Goal: Book appointment/travel/reservation

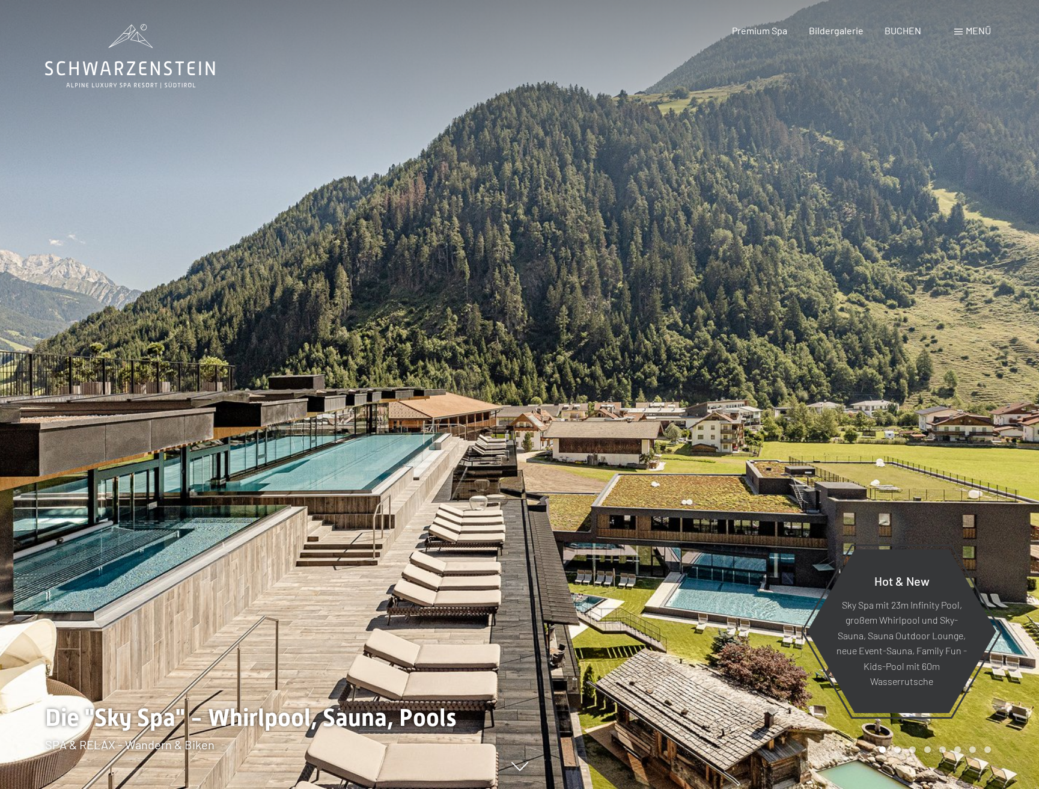
click at [977, 28] on span "Menü" at bounding box center [978, 30] width 25 height 11
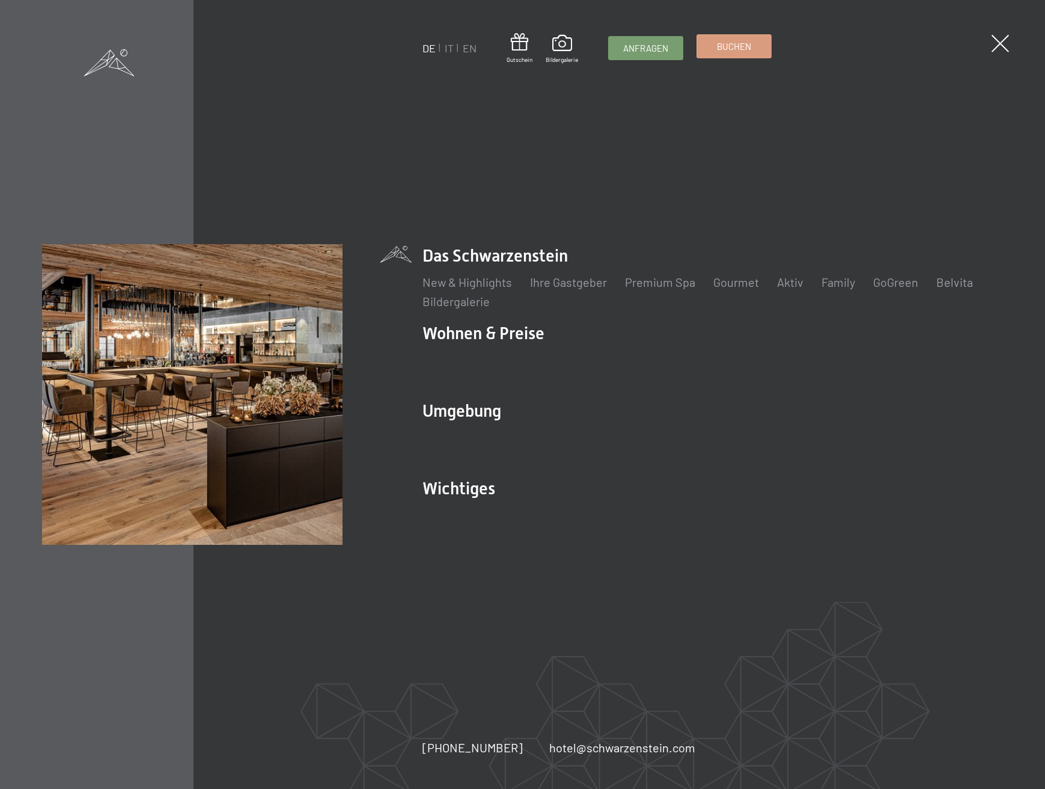
click at [741, 45] on span "Buchen" at bounding box center [734, 46] width 34 height 13
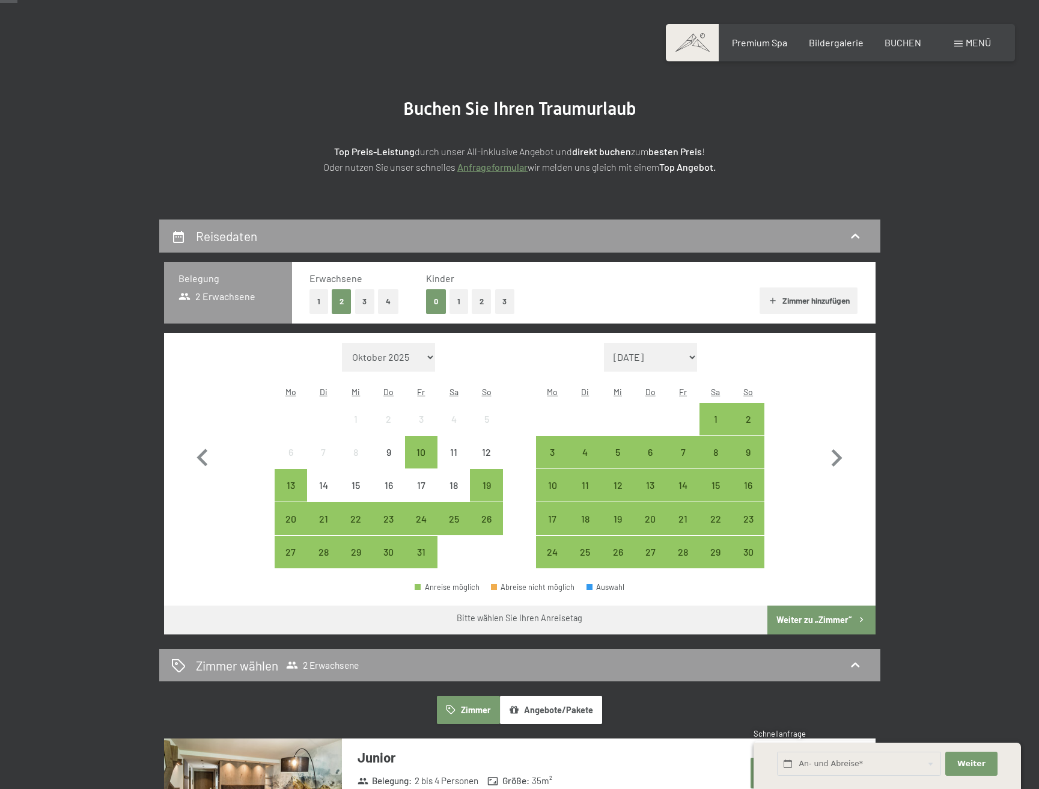
scroll to position [66, 0]
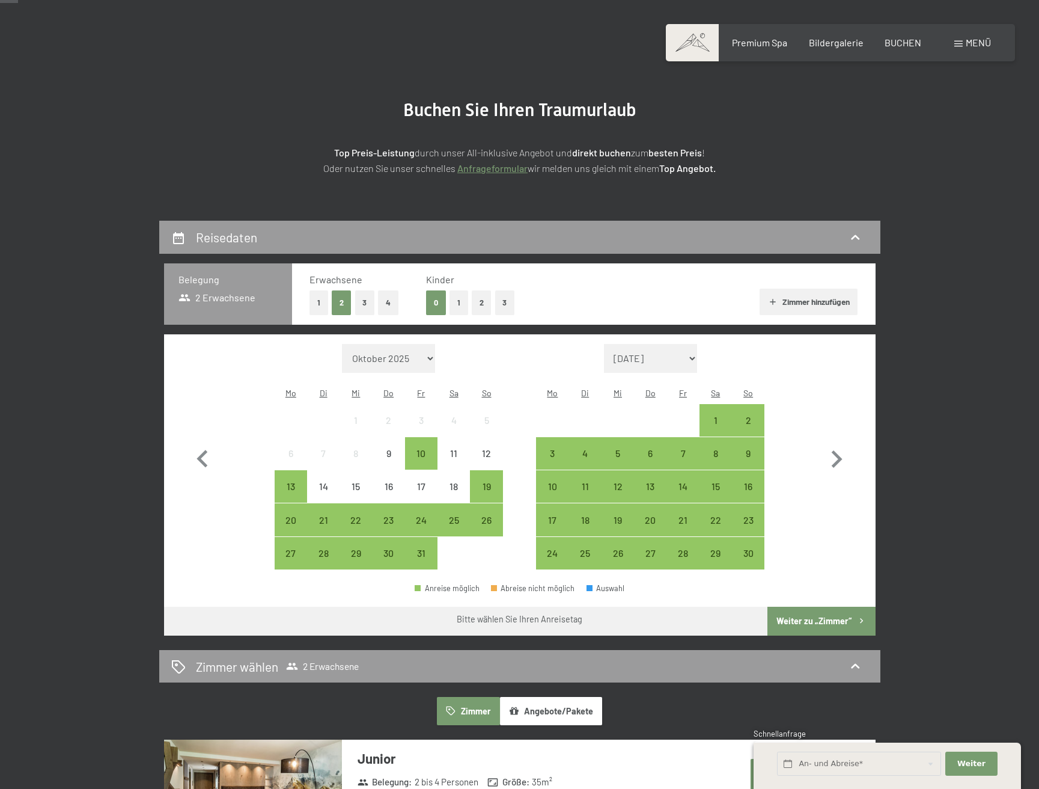
click at [426, 433] on span "Einwilligung Marketing*" at bounding box center [454, 429] width 99 height 12
click at [399, 433] on input "Einwilligung Marketing*" at bounding box center [392, 429] width 12 height 12
checkbox input "false"
click at [423, 448] on div "10" at bounding box center [421, 463] width 30 height 30
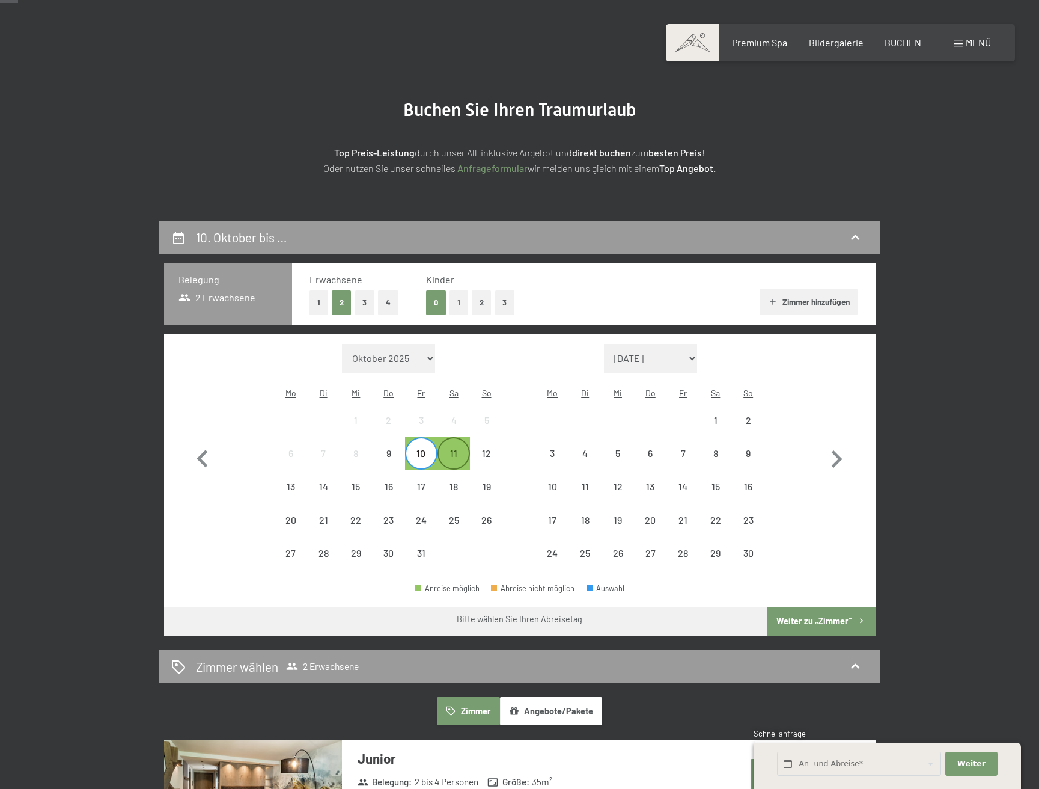
click at [453, 448] on div "11" at bounding box center [454, 463] width 30 height 30
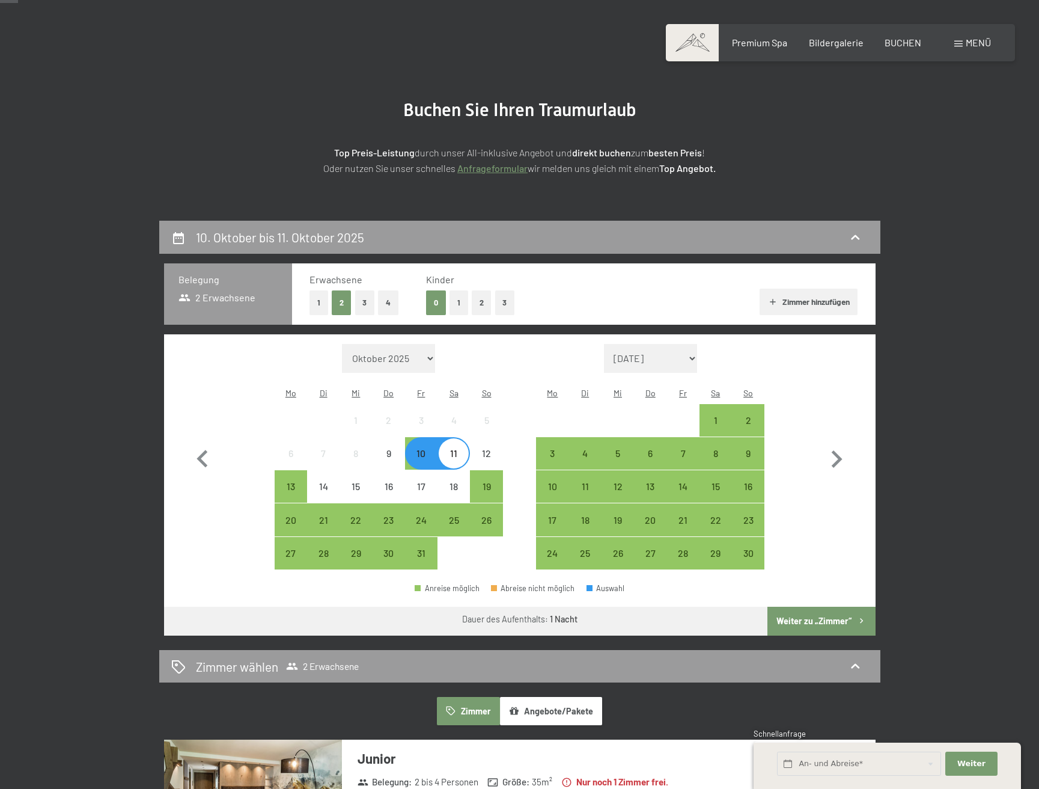
click at [813, 606] on button "Weiter zu „Zimmer“" at bounding box center [822, 620] width 108 height 29
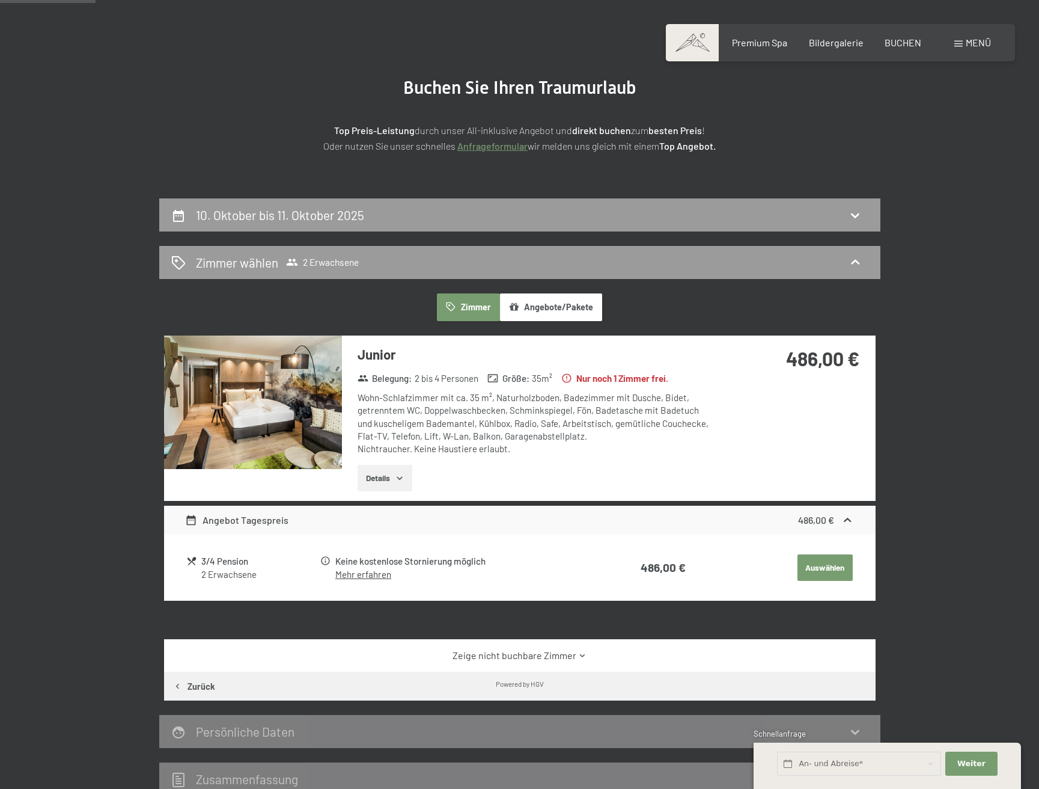
scroll to position [84, 0]
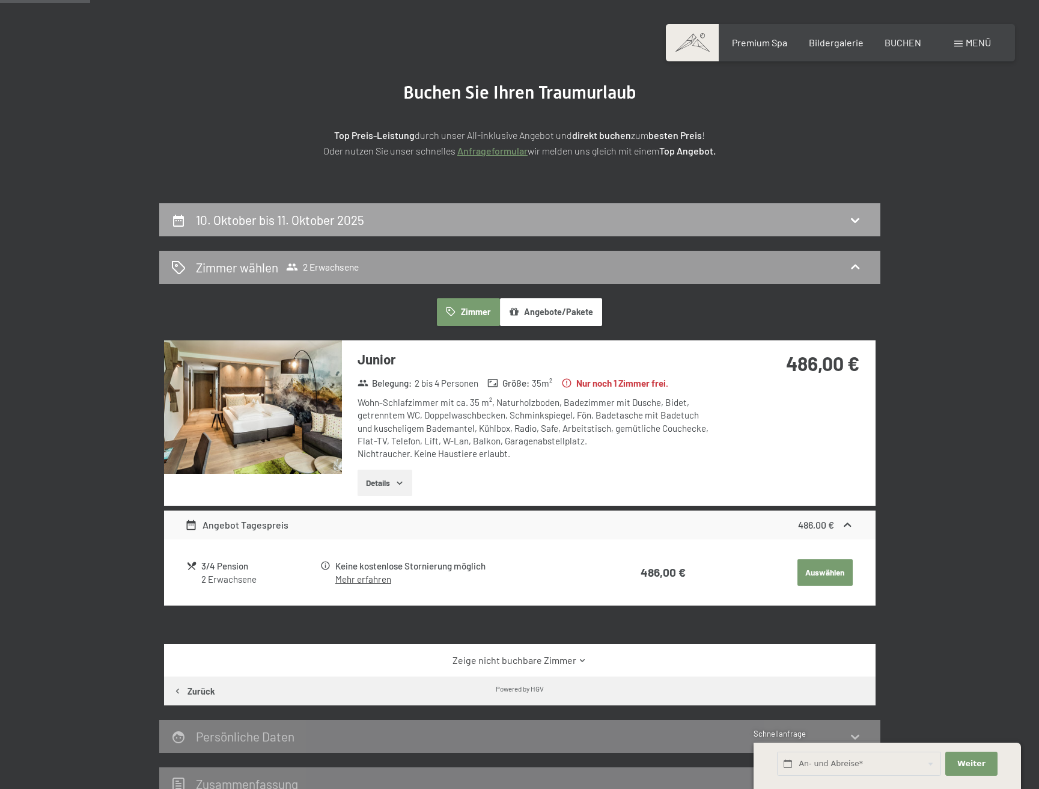
click at [340, 218] on h2 "10. Oktober bis 11. Oktober 2025" at bounding box center [280, 219] width 168 height 15
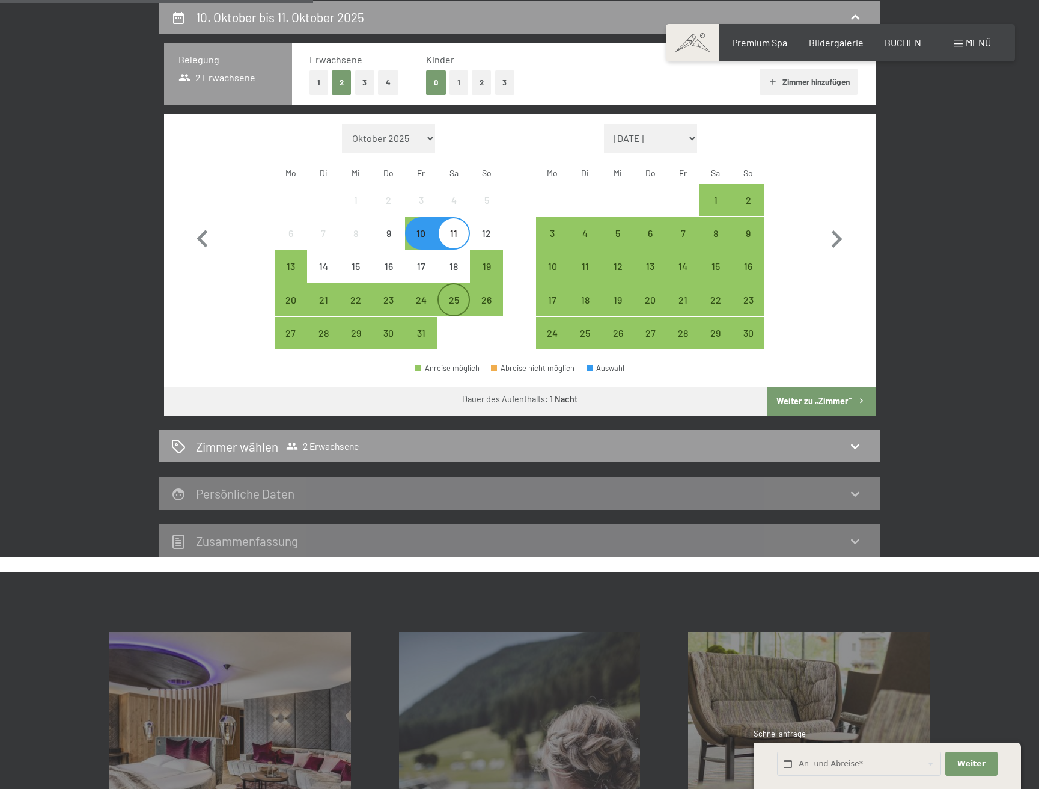
click at [456, 295] on div "25" at bounding box center [454, 310] width 30 height 30
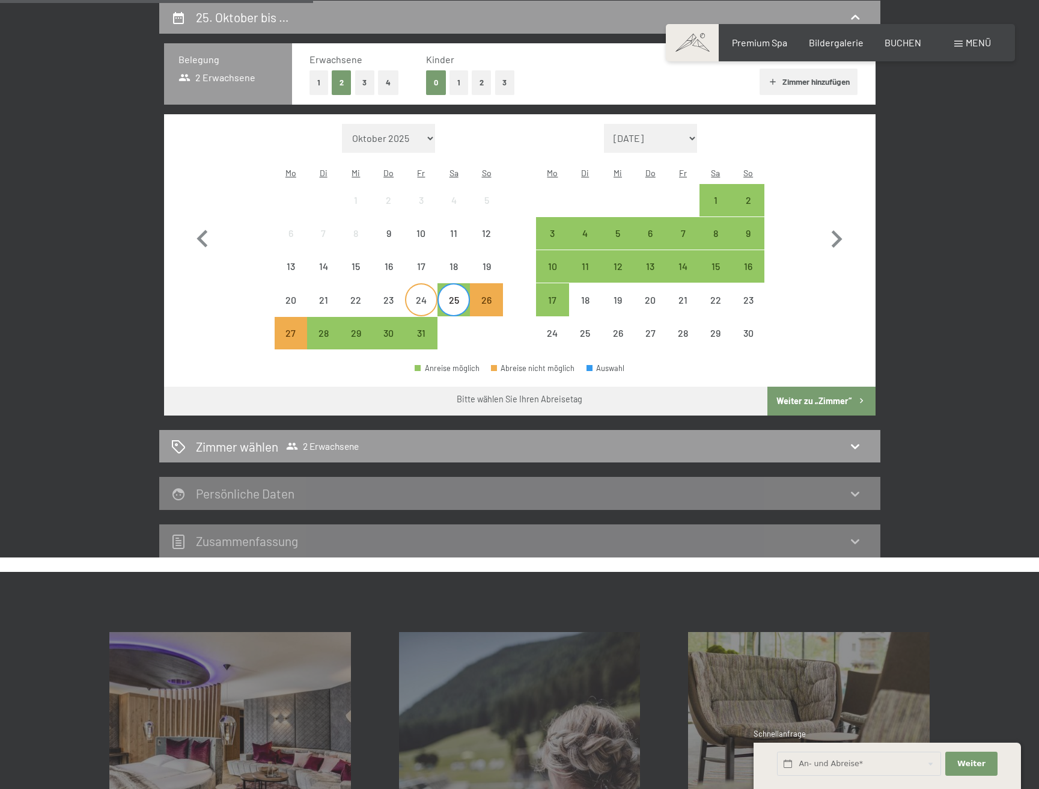
click at [421, 295] on div "24" at bounding box center [421, 310] width 30 height 30
click at [385, 295] on div "23" at bounding box center [389, 310] width 30 height 30
click at [356, 295] on div "22" at bounding box center [356, 310] width 30 height 30
click at [325, 295] on div "21" at bounding box center [323, 310] width 30 height 30
drag, startPoint x: 298, startPoint y: 286, endPoint x: 306, endPoint y: 281, distance: 9.2
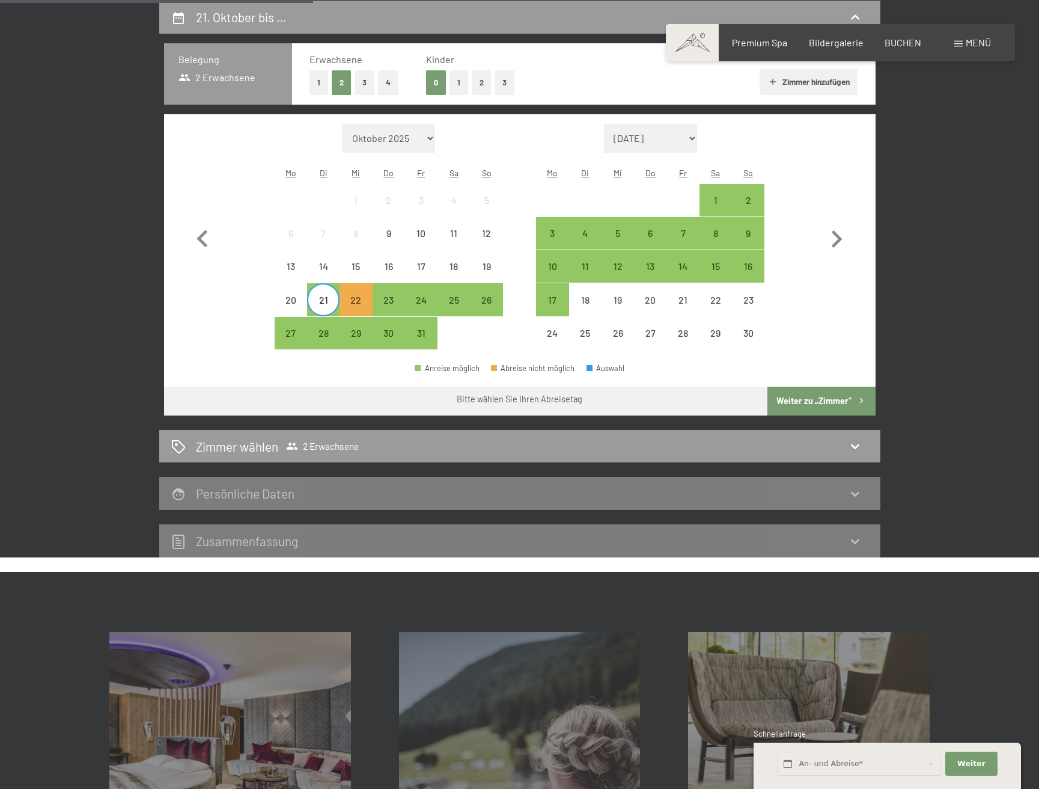
click at [298, 295] on div "20" at bounding box center [291, 310] width 30 height 30
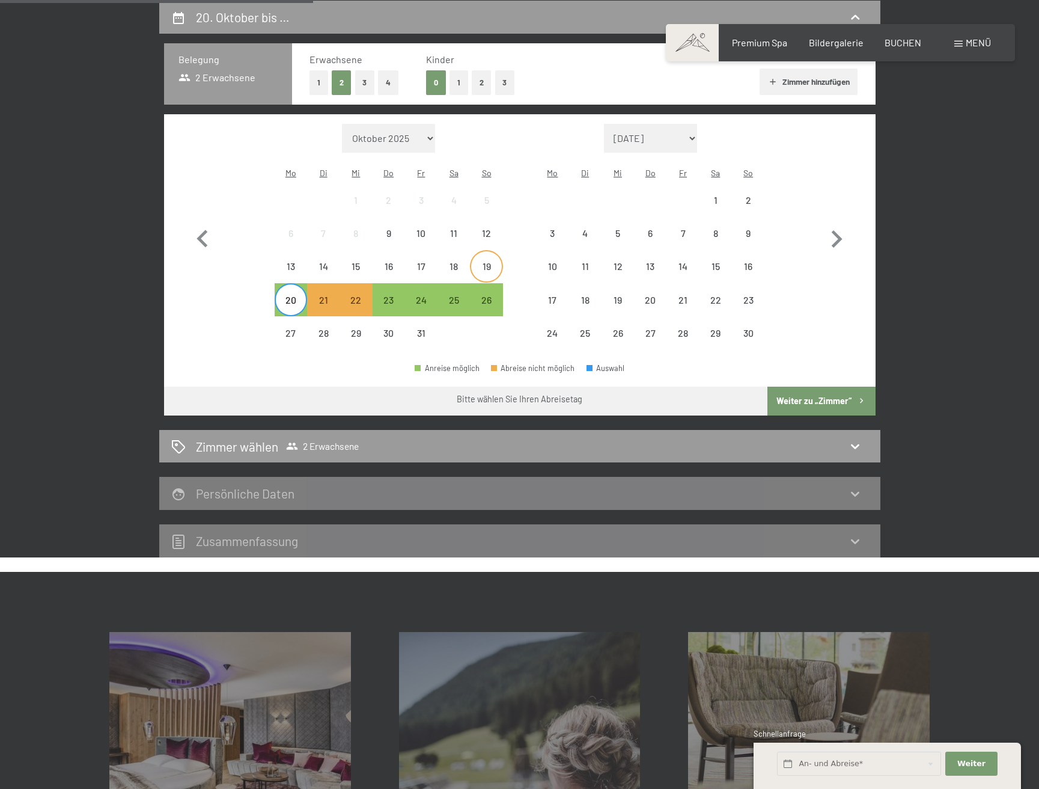
click at [485, 261] on div "19" at bounding box center [486, 276] width 30 height 30
click at [449, 261] on div "18" at bounding box center [454, 276] width 30 height 30
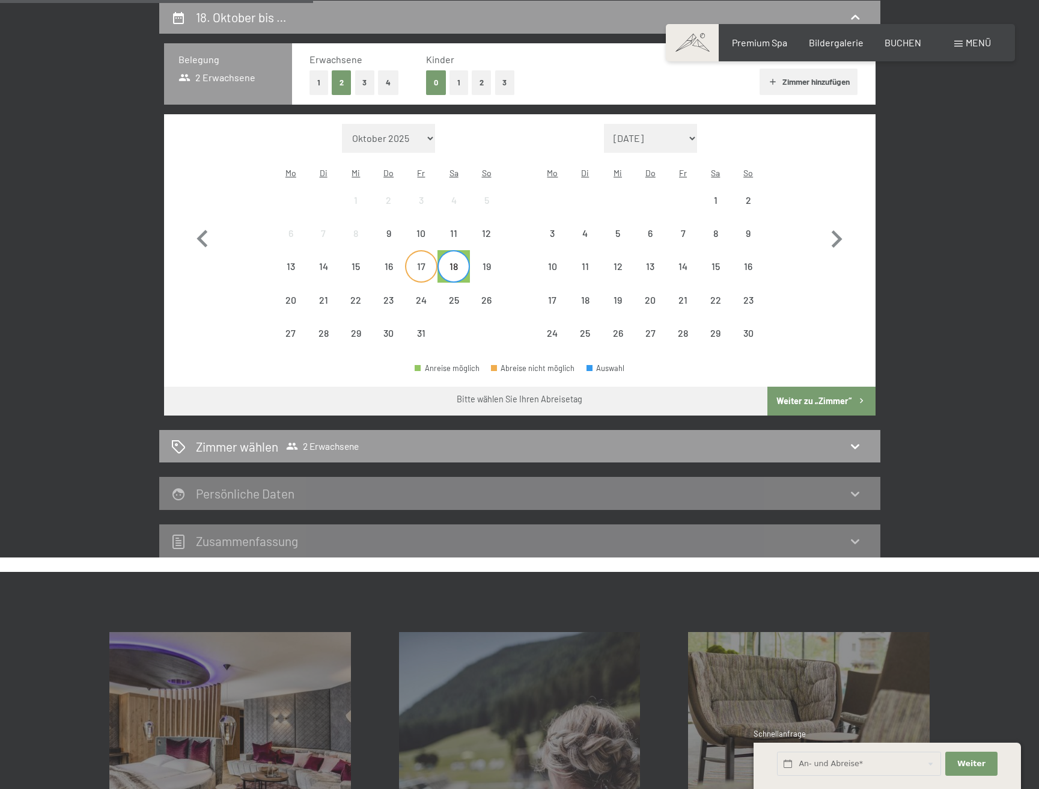
click at [426, 261] on div "17" at bounding box center [421, 276] width 30 height 30
click at [450, 261] on div "18" at bounding box center [454, 276] width 30 height 30
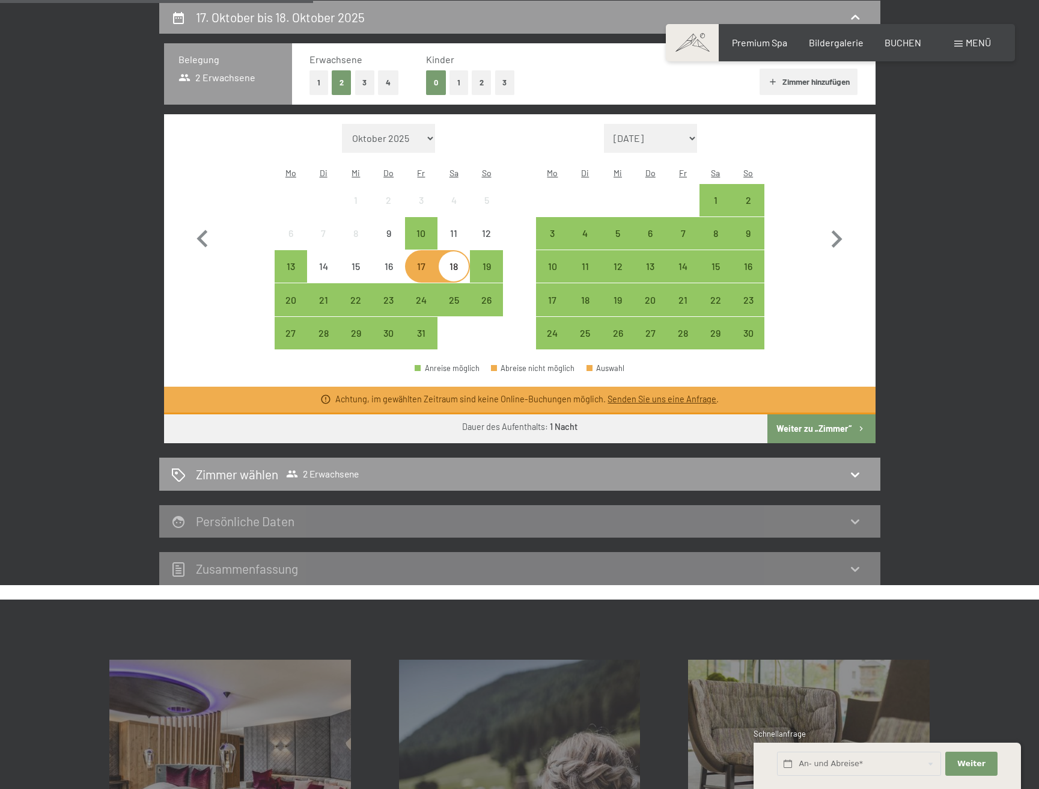
click at [798, 414] on button "Weiter zu „Zimmer“" at bounding box center [822, 428] width 108 height 29
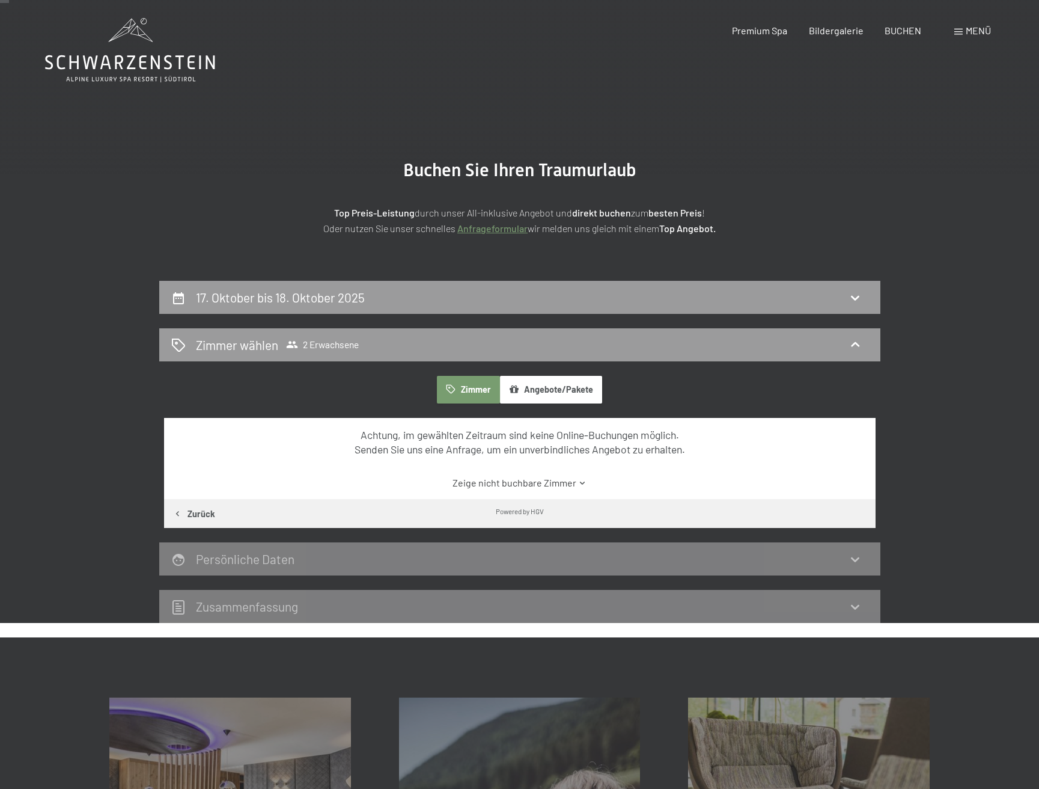
click at [262, 293] on h2 "17. Oktober bis 18. Oktober 2025" at bounding box center [280, 297] width 169 height 15
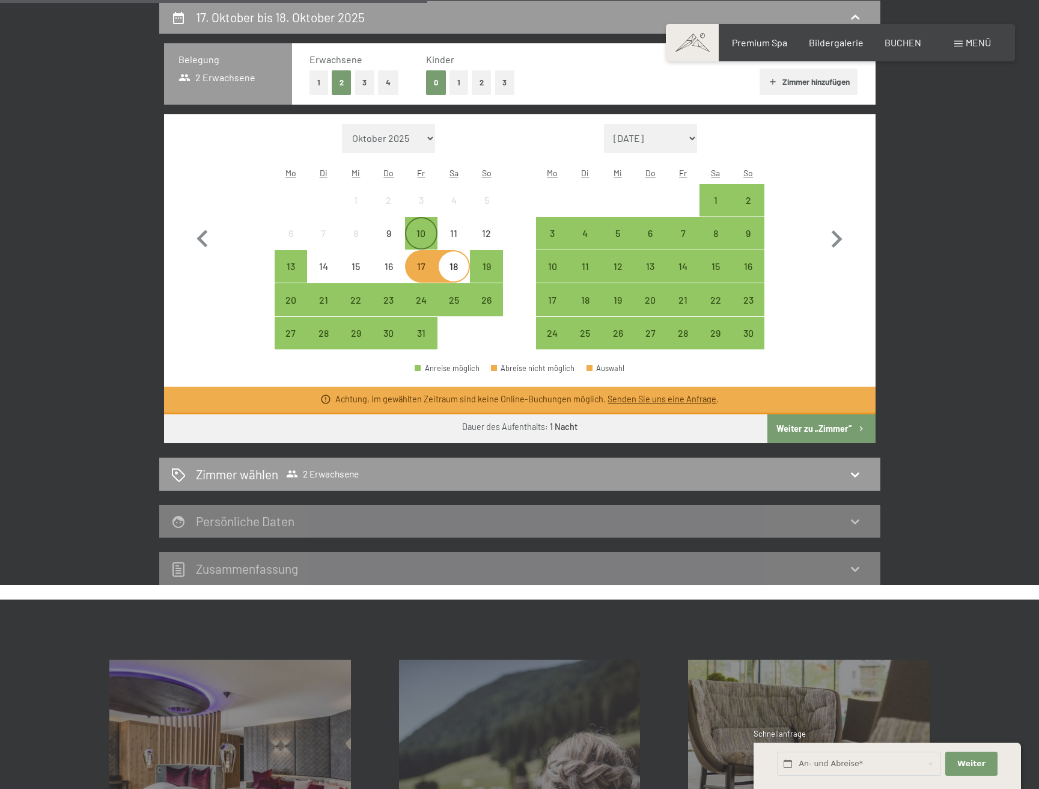
click at [421, 228] on div "10" at bounding box center [421, 243] width 30 height 30
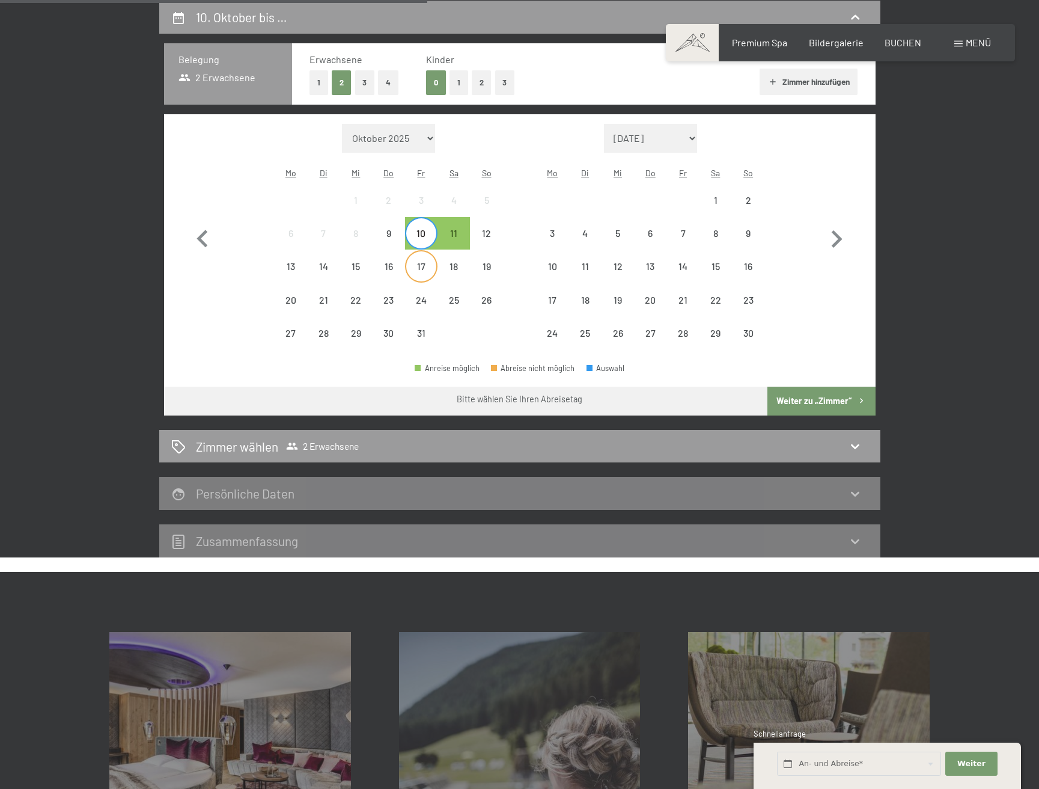
click at [424, 261] on div "17" at bounding box center [421, 276] width 30 height 30
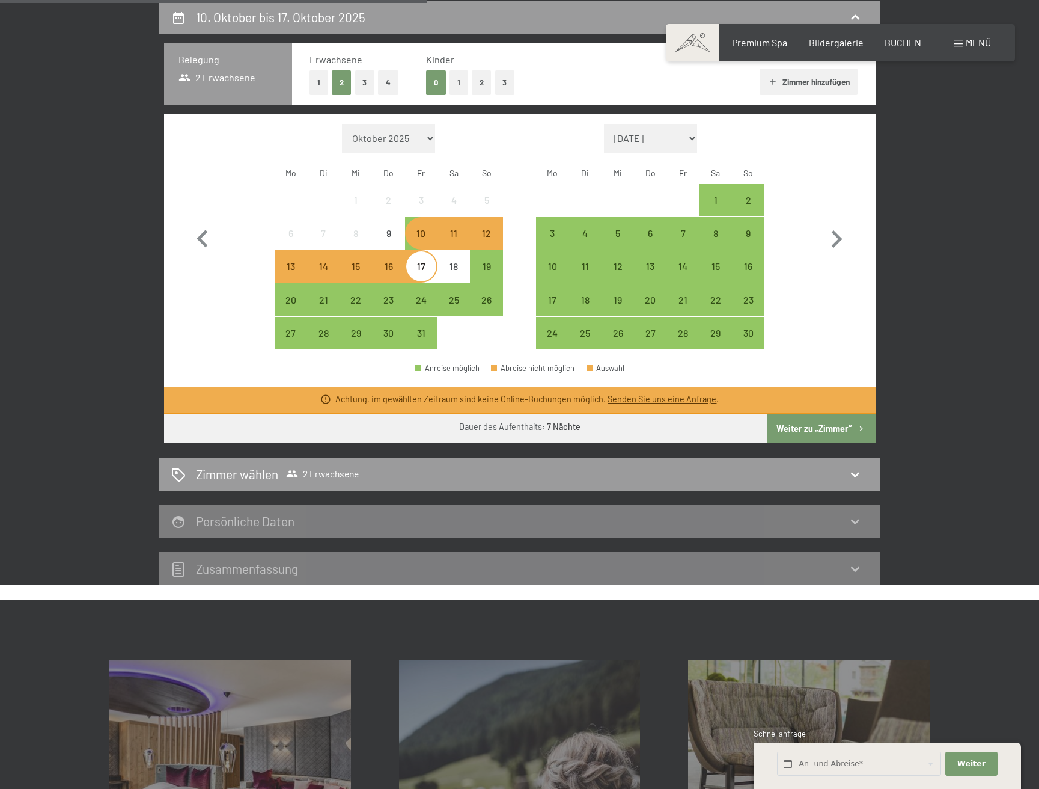
click at [423, 228] on div "10" at bounding box center [421, 243] width 30 height 30
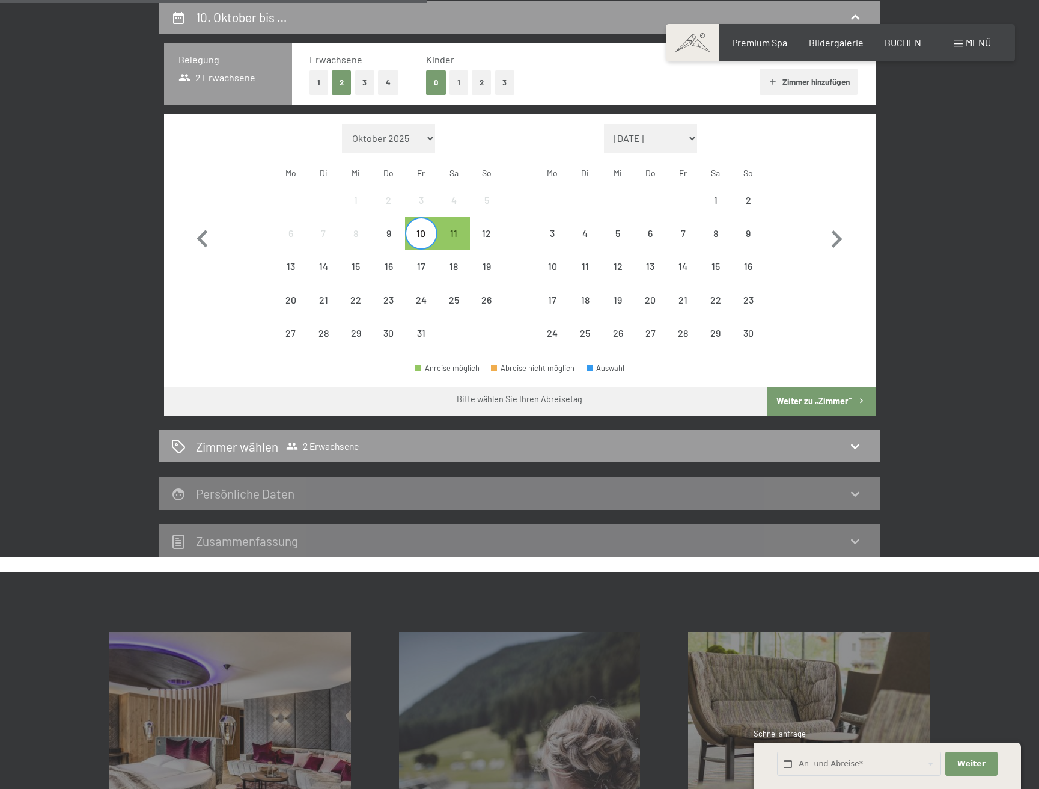
click at [421, 228] on div "10" at bounding box center [421, 243] width 30 height 30
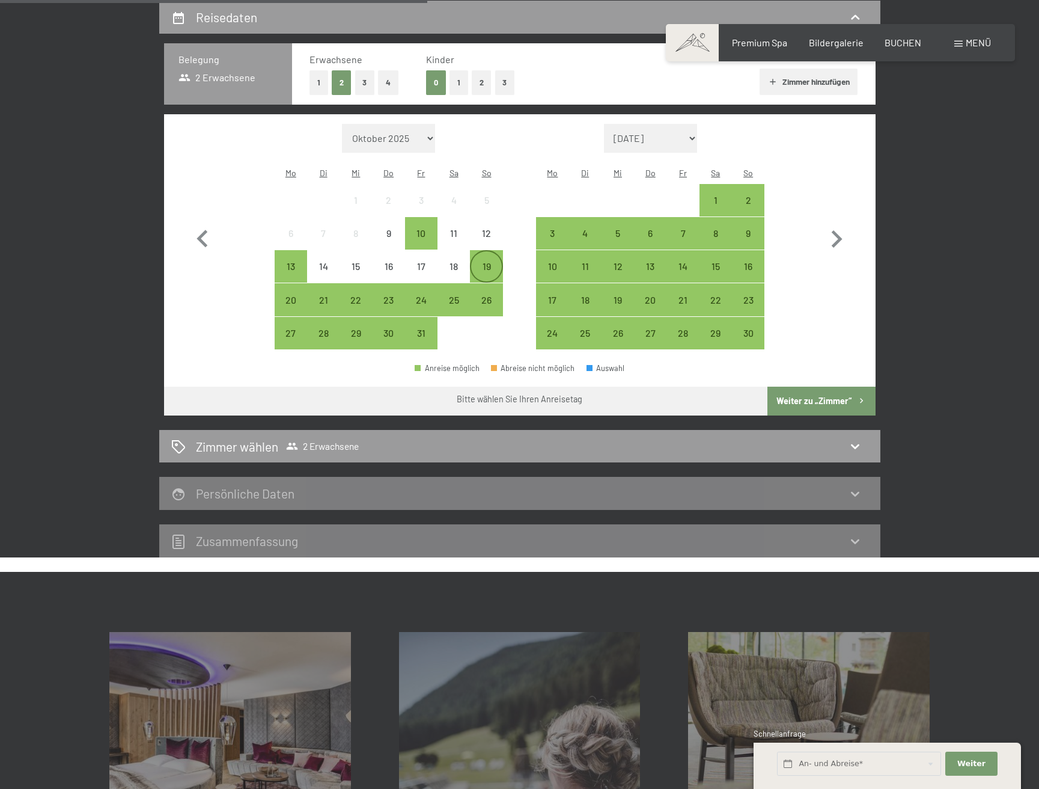
click at [485, 261] on div "19" at bounding box center [486, 276] width 30 height 30
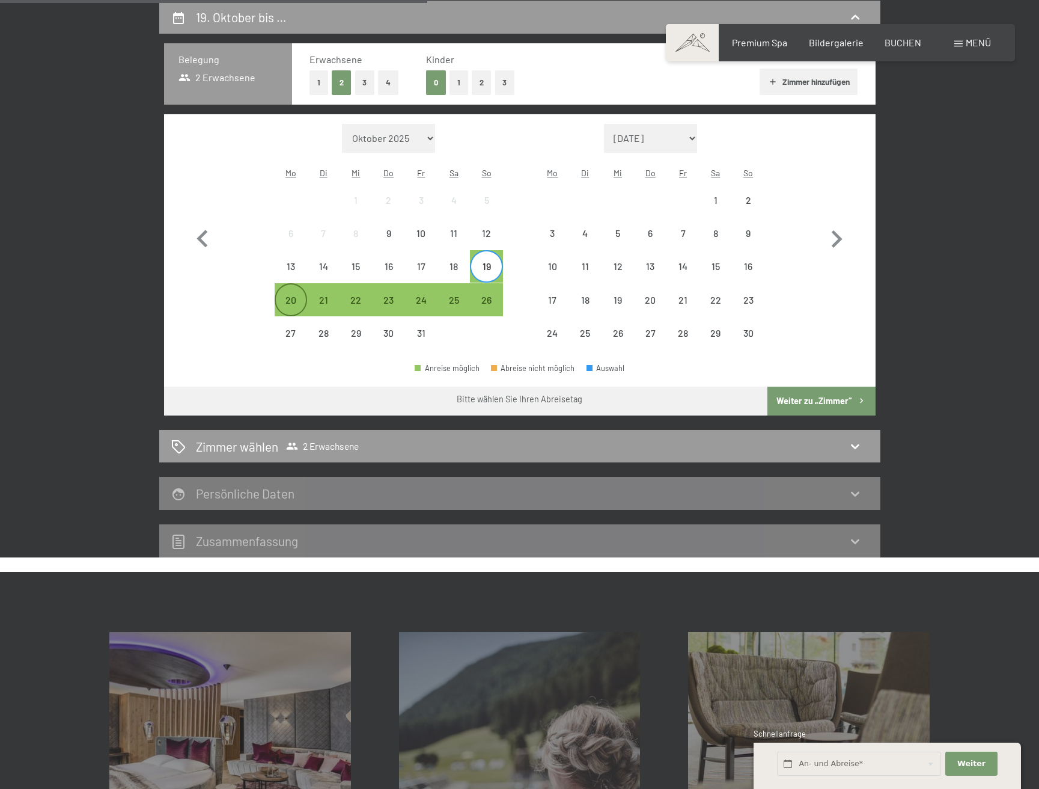
click at [288, 295] on div "20" at bounding box center [291, 310] width 30 height 30
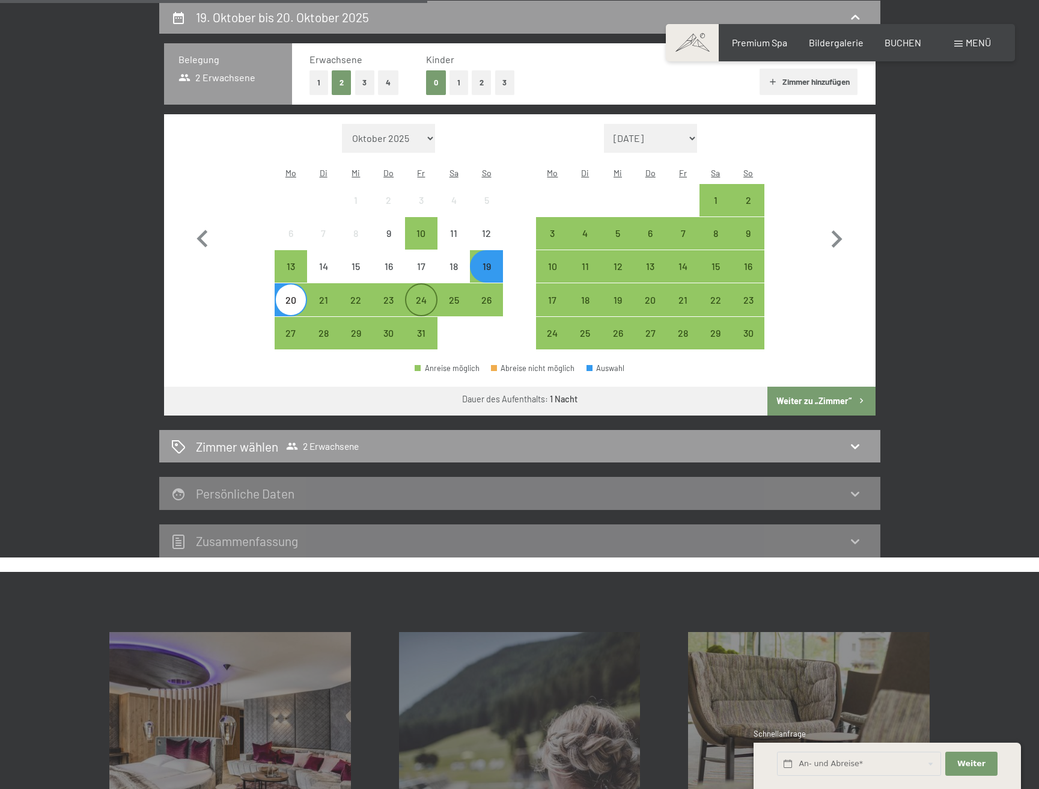
drag, startPoint x: 423, startPoint y: 281, endPoint x: 429, endPoint y: 281, distance: 6.0
click at [423, 295] on div "24" at bounding box center [421, 310] width 30 height 30
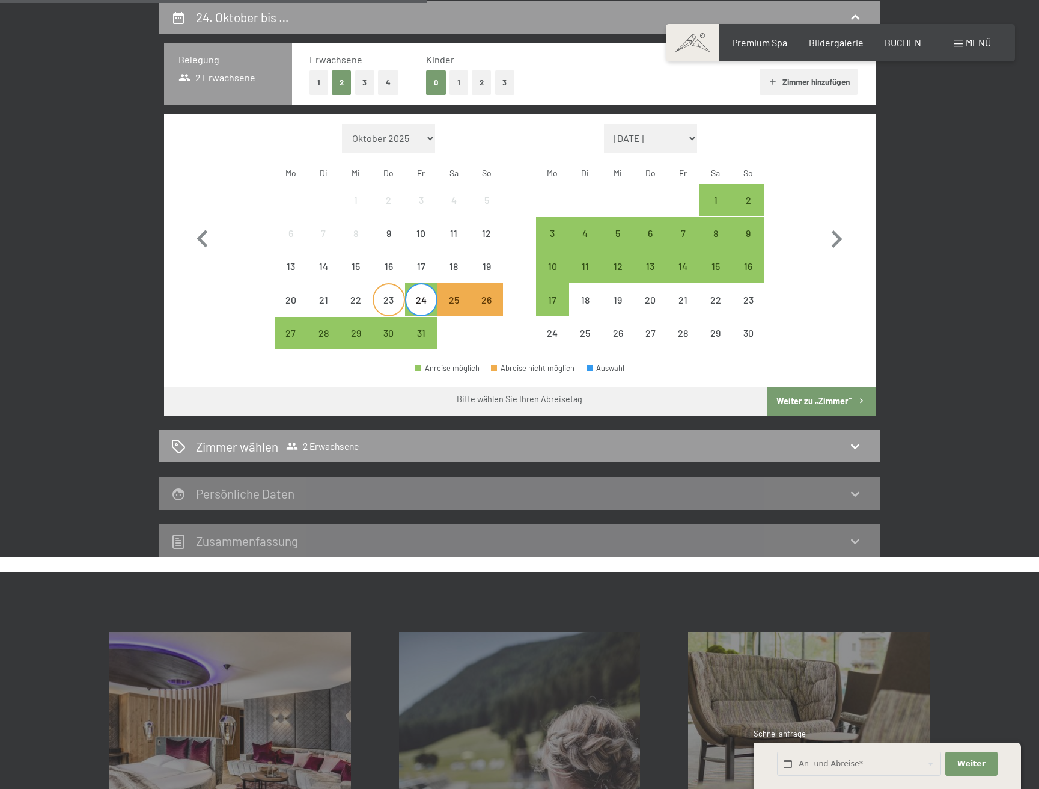
click at [398, 295] on div "23" at bounding box center [389, 310] width 30 height 30
click at [360, 295] on div "22" at bounding box center [356, 310] width 30 height 30
click at [320, 295] on div "21" at bounding box center [323, 310] width 30 height 30
click at [355, 295] on div "22" at bounding box center [356, 310] width 30 height 30
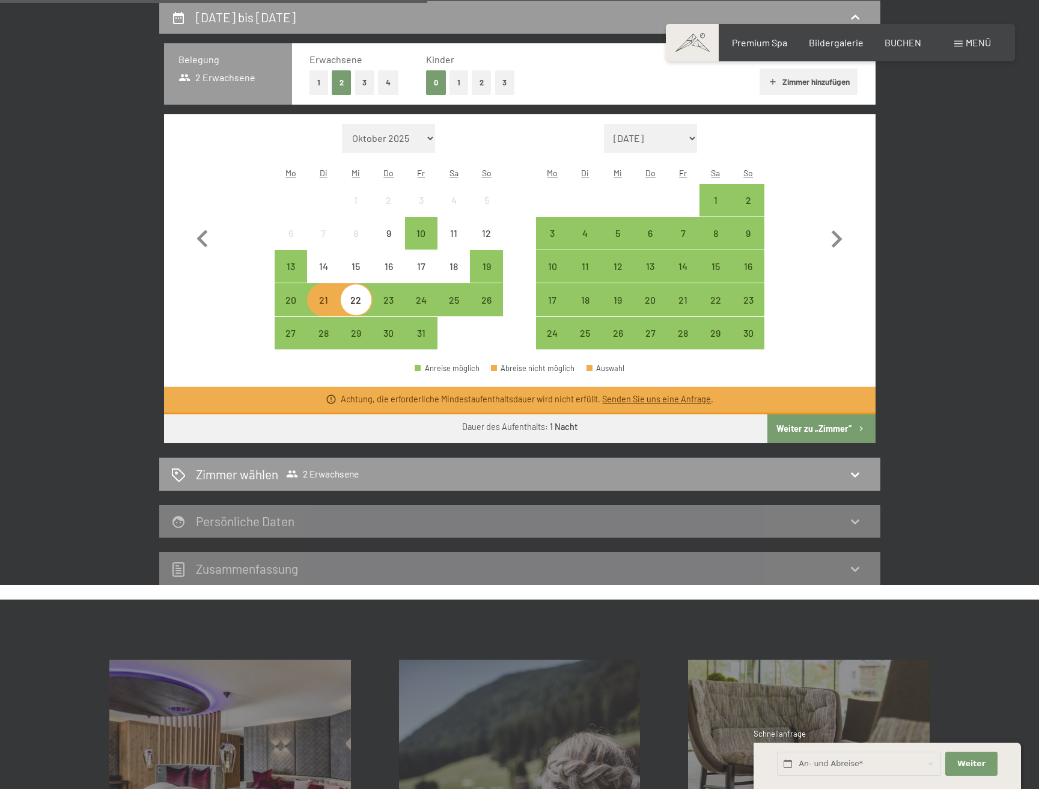
click at [358, 295] on div "22" at bounding box center [356, 310] width 30 height 30
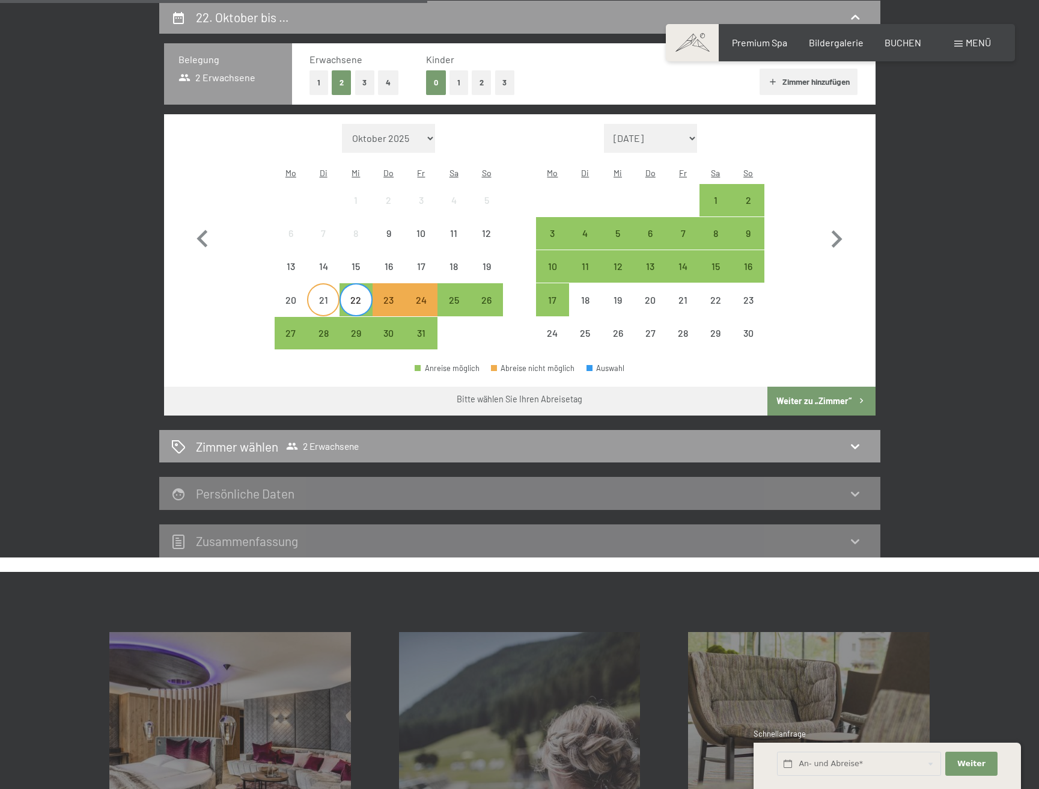
click at [323, 295] on div "21" at bounding box center [323, 310] width 30 height 30
click at [298, 295] on div "20" at bounding box center [291, 310] width 30 height 30
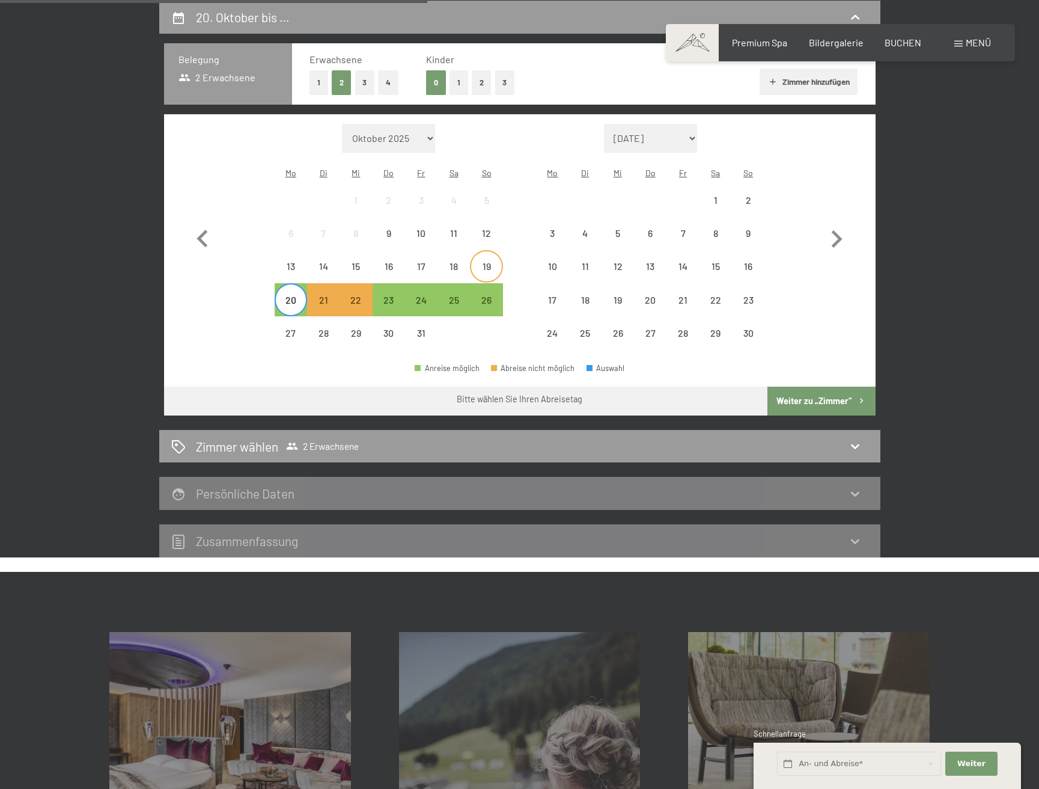
click at [485, 261] on div "19" at bounding box center [486, 276] width 30 height 30
click at [296, 318] on div "27" at bounding box center [291, 333] width 30 height 30
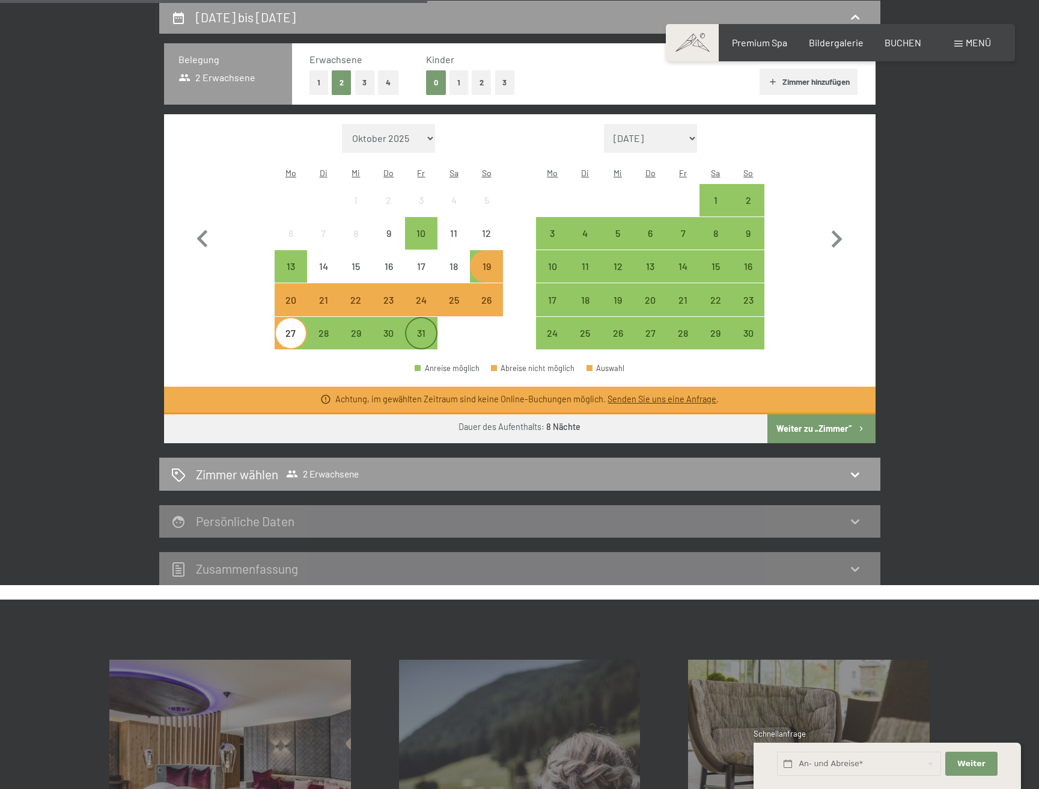
click at [415, 328] on div "31" at bounding box center [421, 343] width 30 height 30
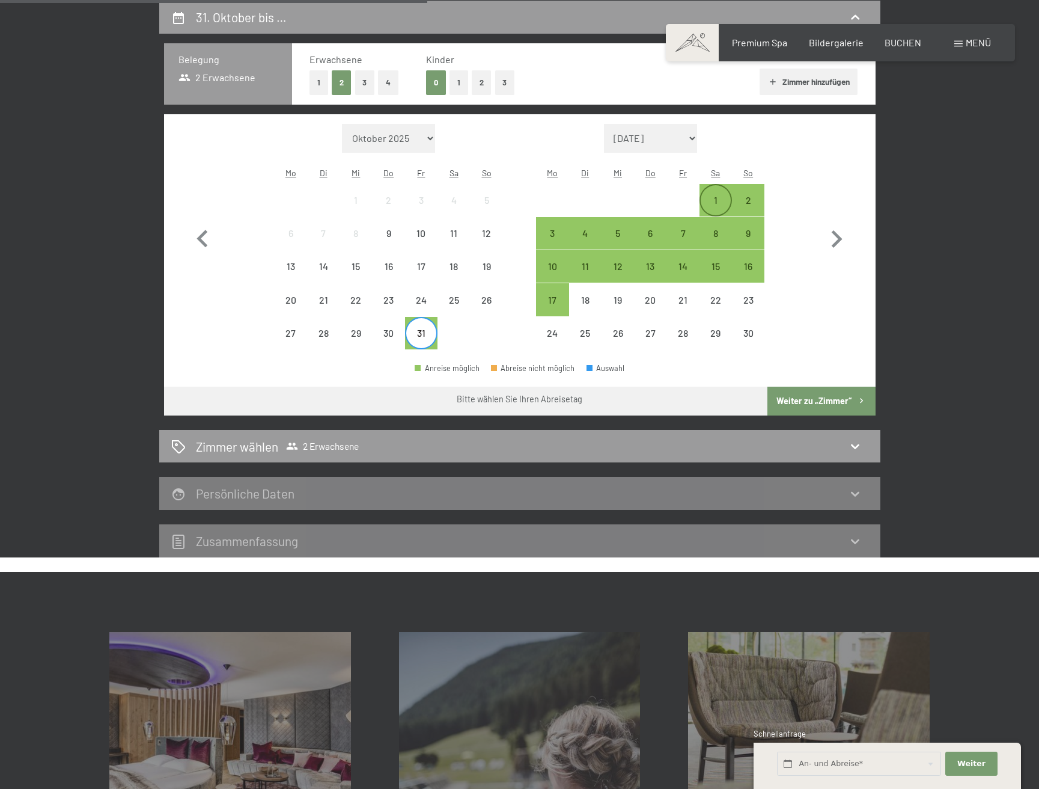
click at [713, 185] on div "1" at bounding box center [716, 200] width 30 height 30
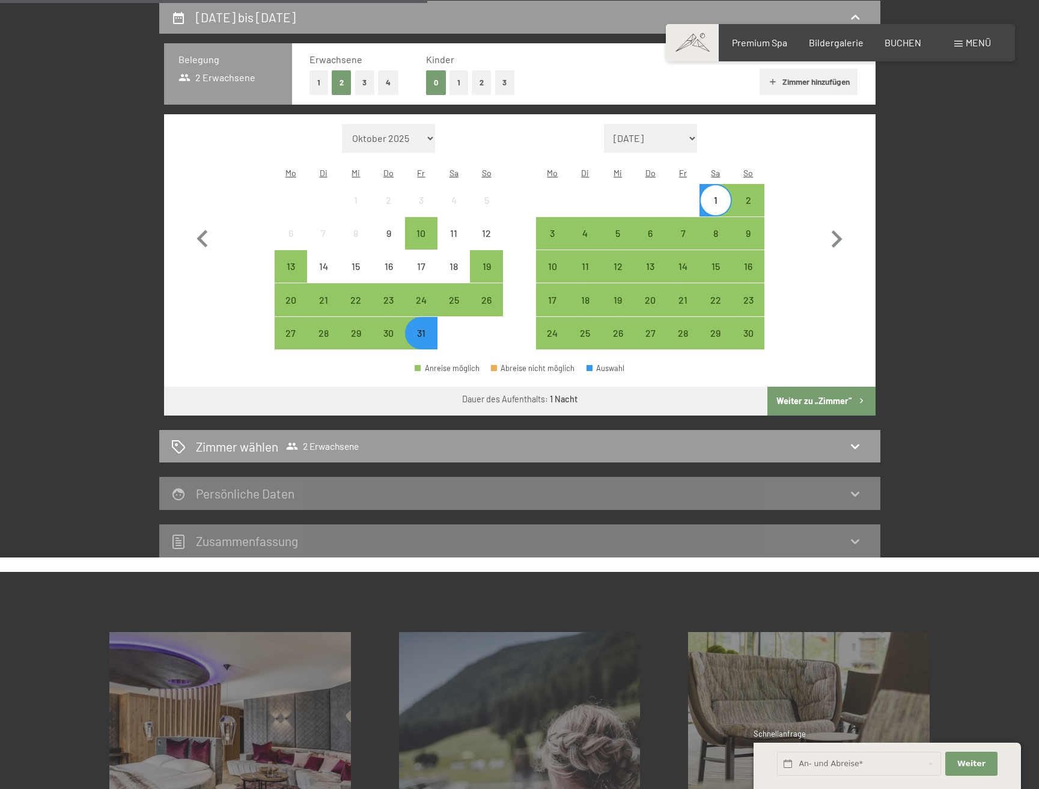
click at [803, 386] on button "Weiter zu „Zimmer“" at bounding box center [822, 400] width 108 height 29
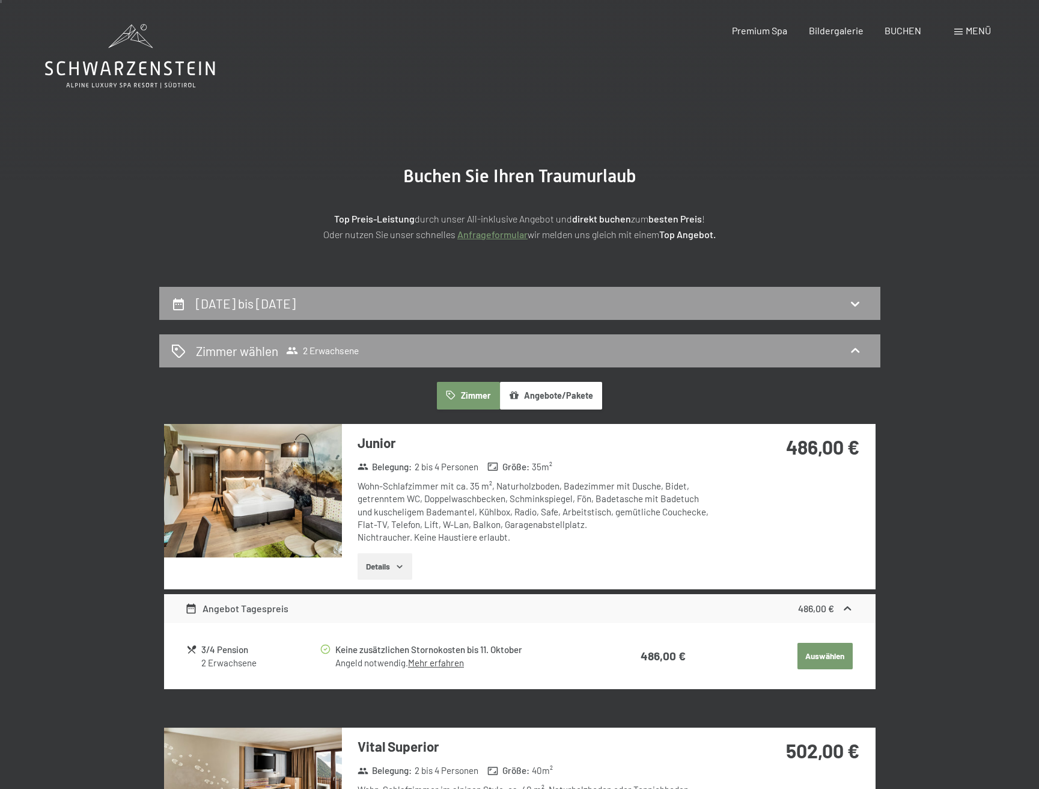
scroll to position [0, 0]
click at [296, 300] on h2 "[DATE] bis [DATE]" at bounding box center [246, 303] width 100 height 15
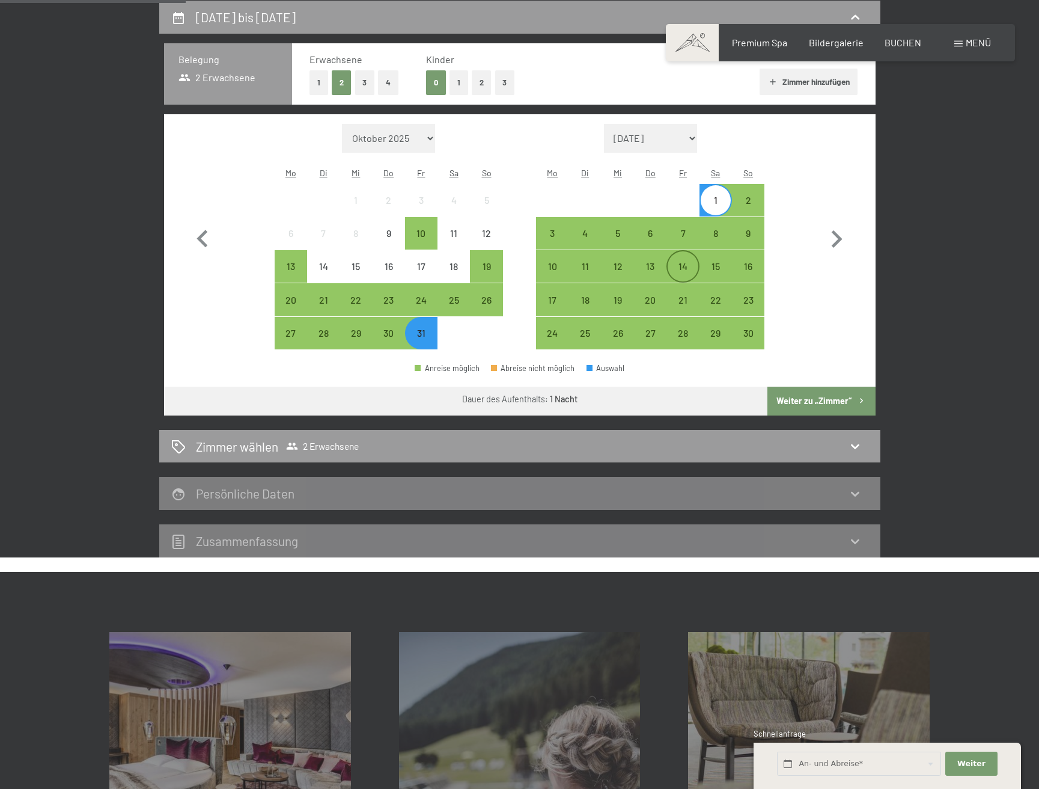
click at [683, 261] on div "14" at bounding box center [683, 276] width 30 height 30
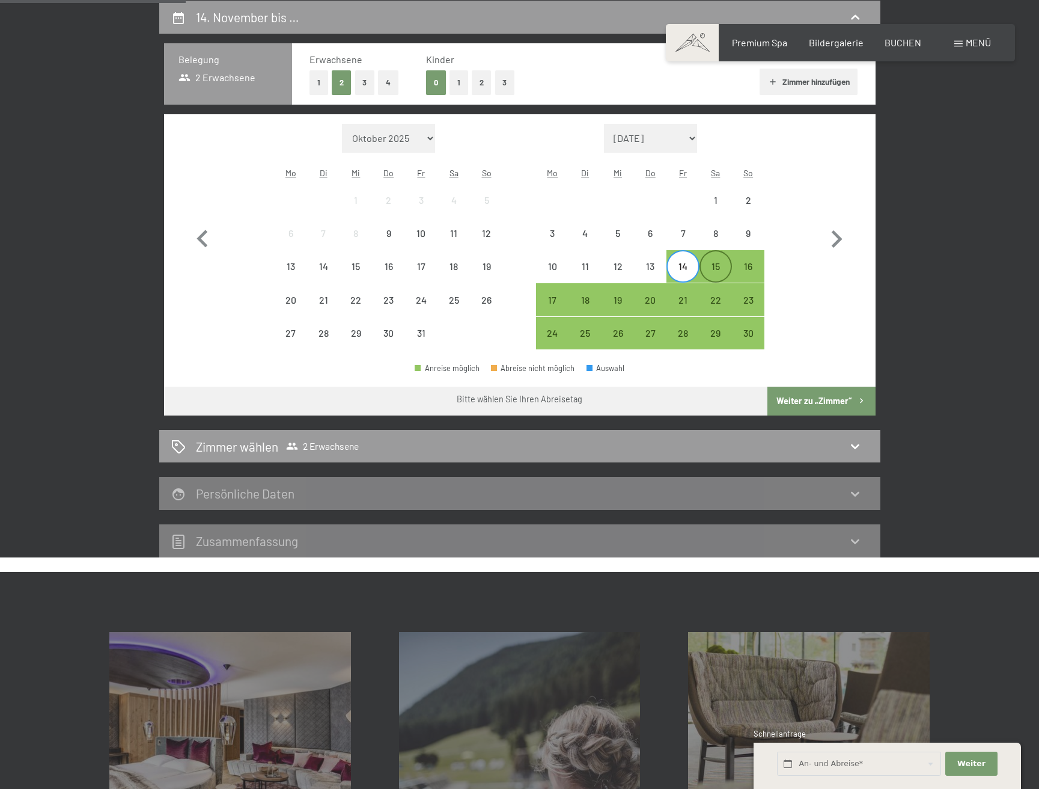
click at [718, 261] on div "15" at bounding box center [716, 276] width 30 height 30
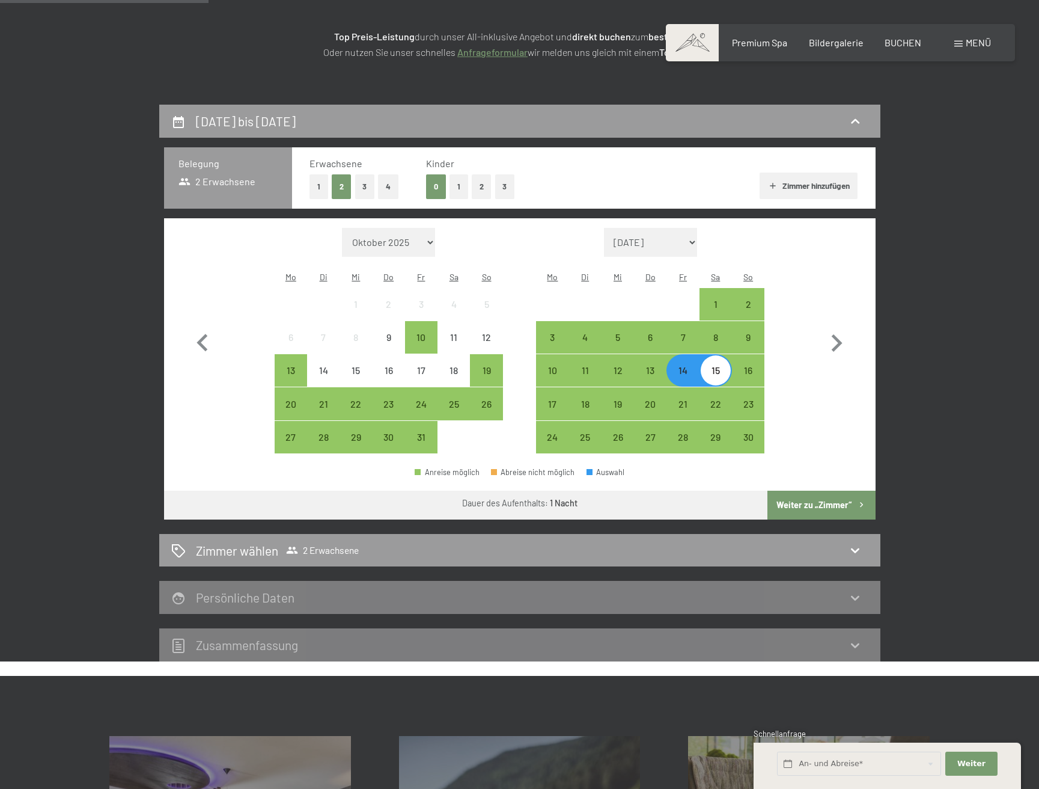
scroll to position [179, 0]
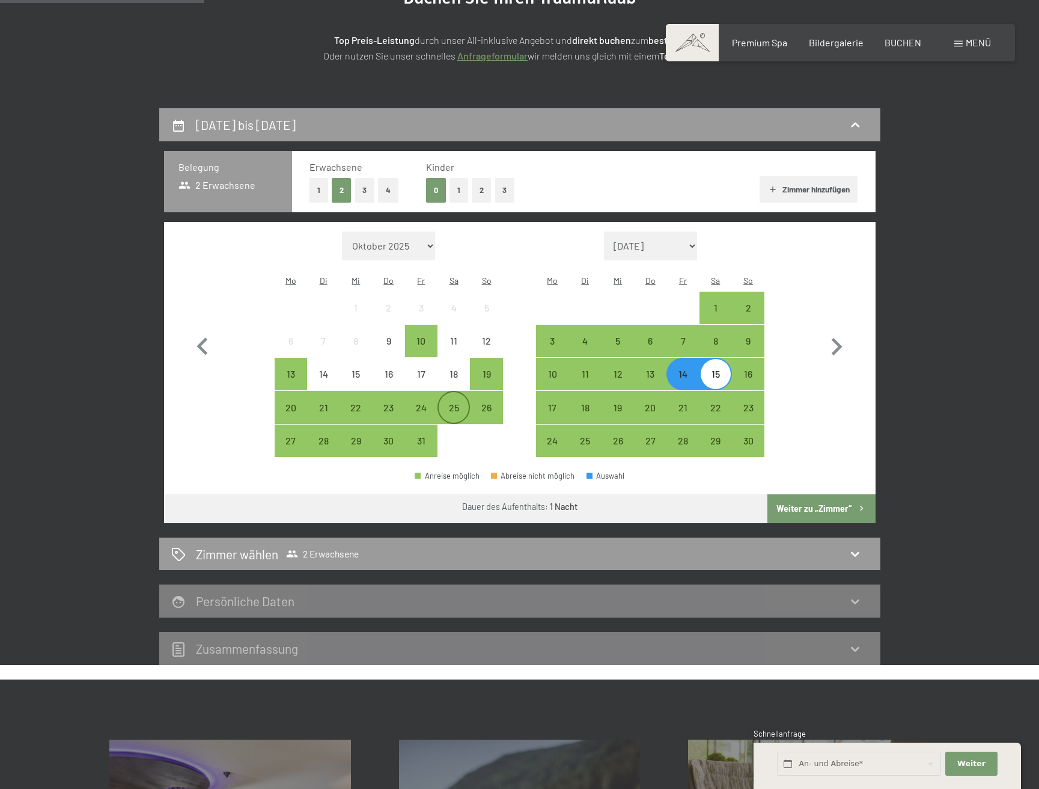
click at [456, 403] on div "25" at bounding box center [454, 418] width 30 height 30
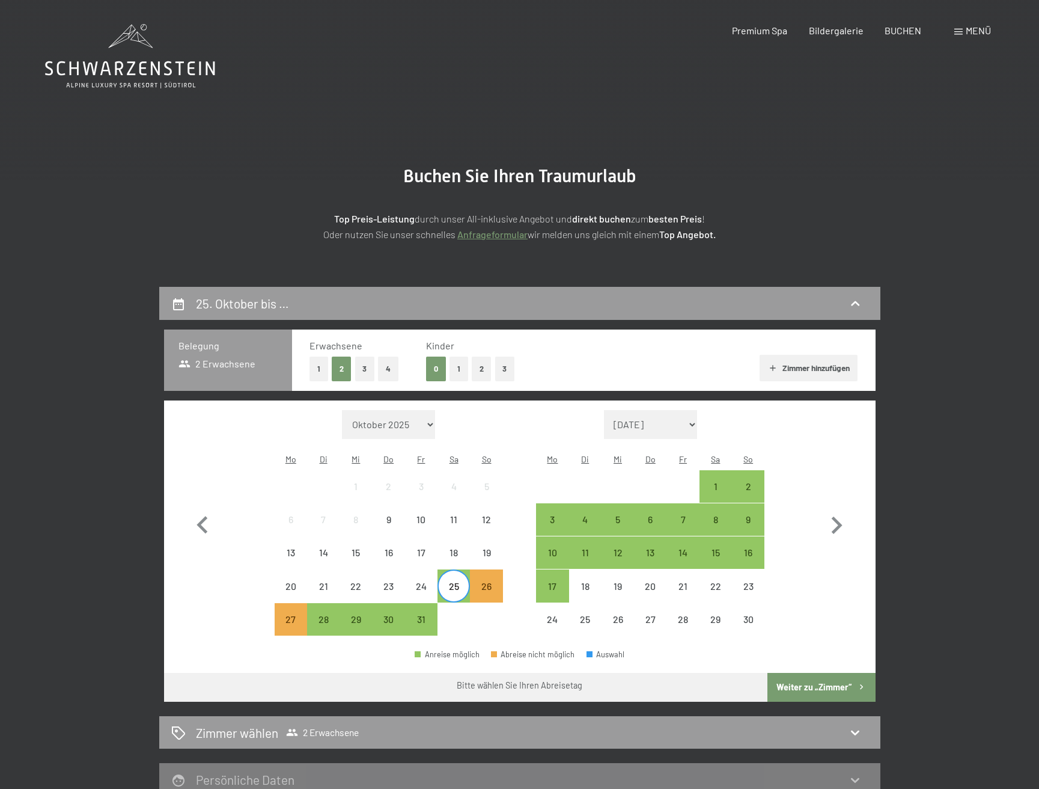
scroll to position [0, 0]
click at [757, 27] on span "Premium Spa" at bounding box center [759, 28] width 55 height 11
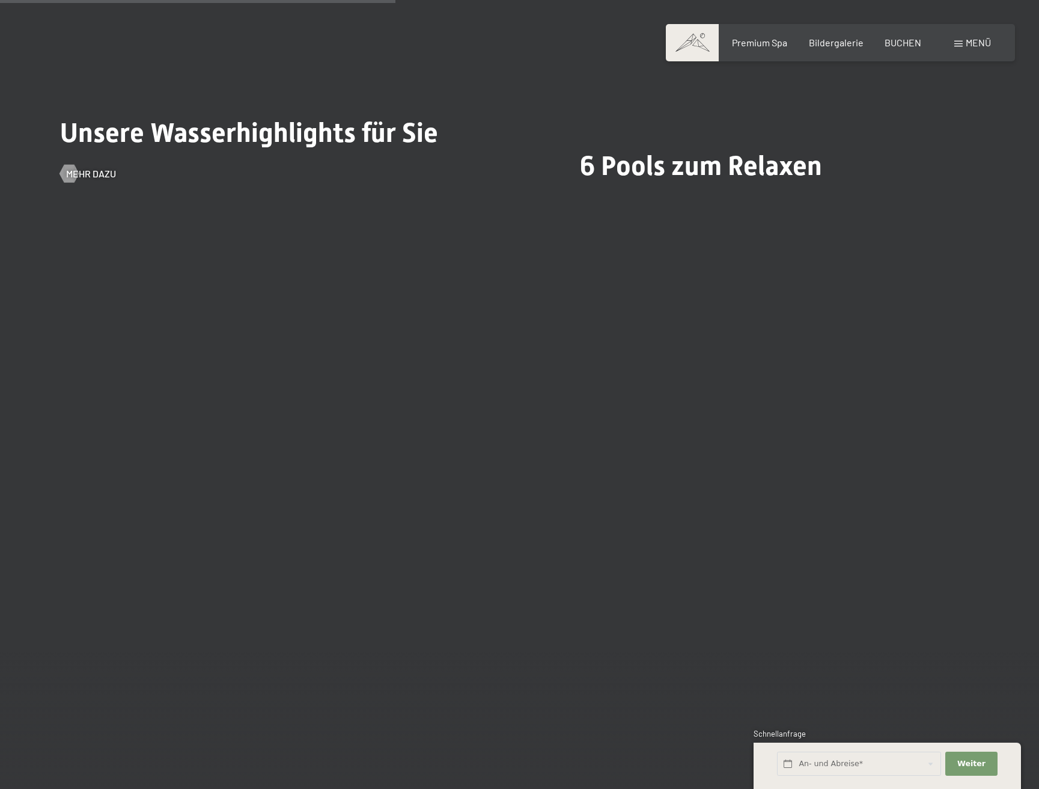
scroll to position [3576, 0]
